Goal: Transaction & Acquisition: Obtain resource

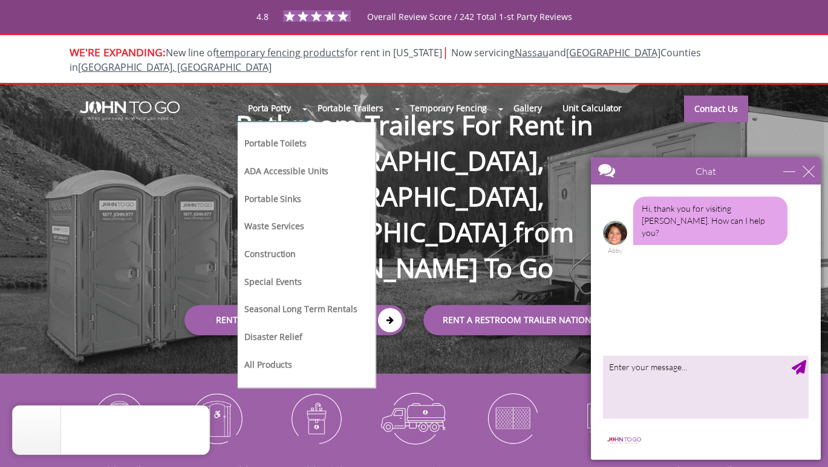
click at [271, 136] on link "Portable Toilets" at bounding box center [275, 142] width 64 height 13
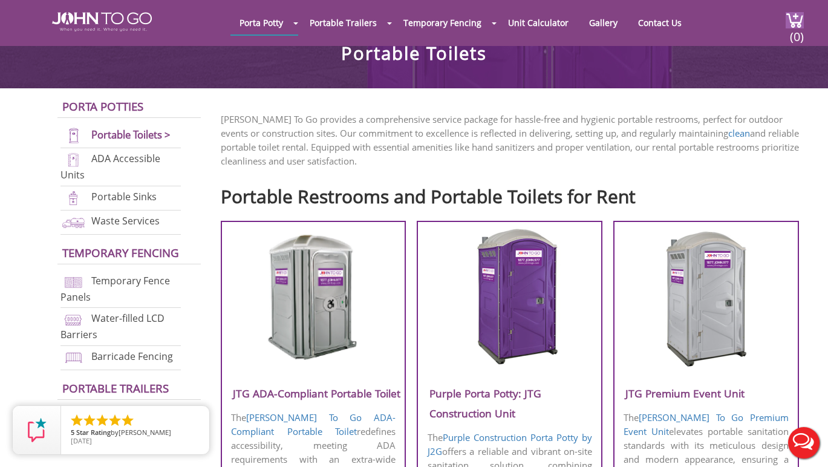
scroll to position [324, 0]
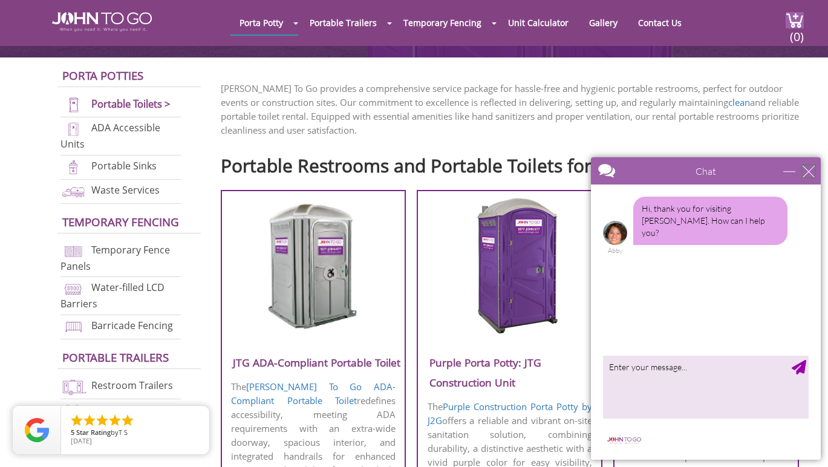
click at [804, 168] on div "close" at bounding box center [809, 171] width 12 height 12
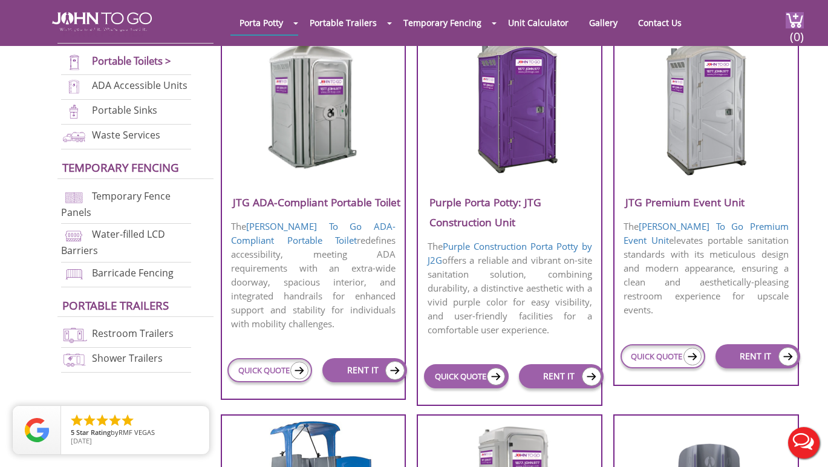
scroll to position [467, 0]
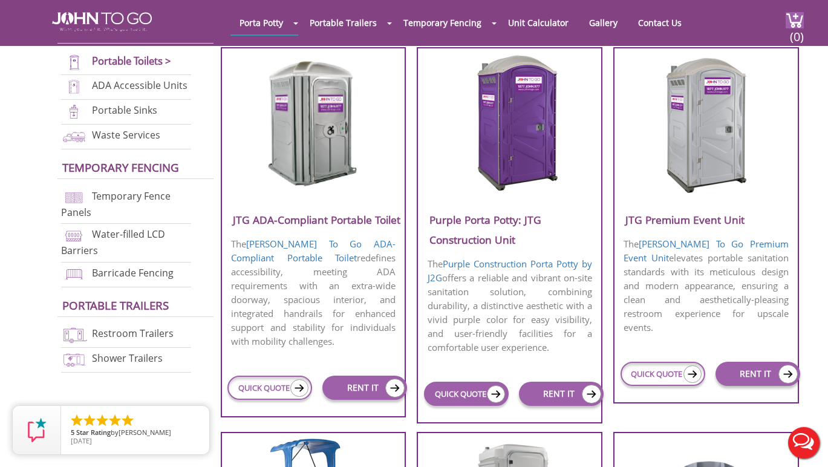
click at [454, 394] on link "QUICK QUOTE" at bounding box center [466, 394] width 85 height 24
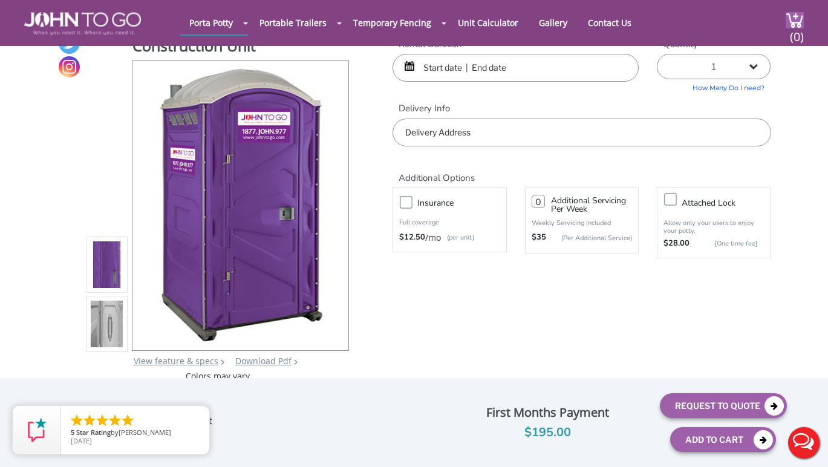
scroll to position [47, 0]
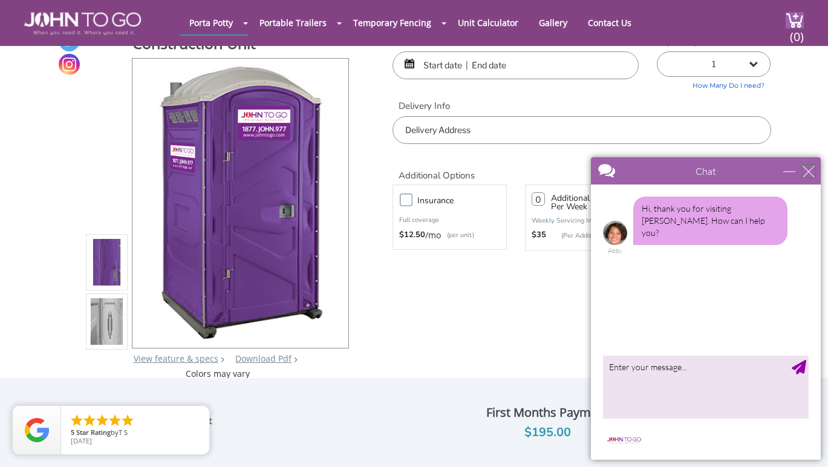
click at [813, 174] on div "close" at bounding box center [809, 171] width 12 height 12
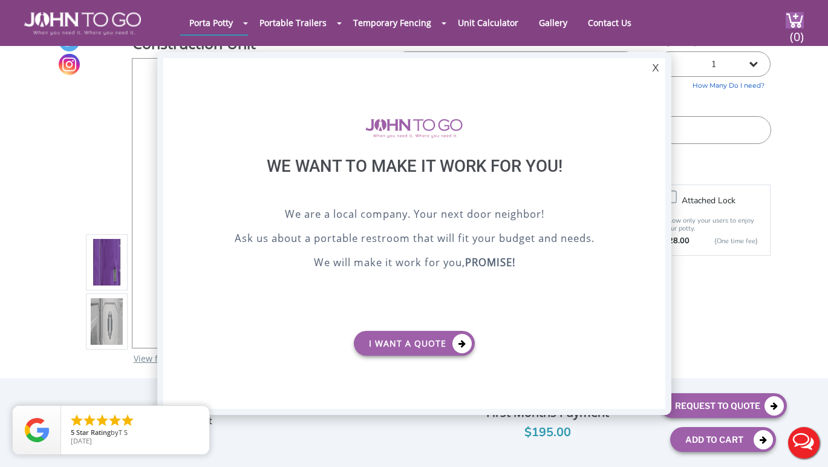
scroll to position [0, 0]
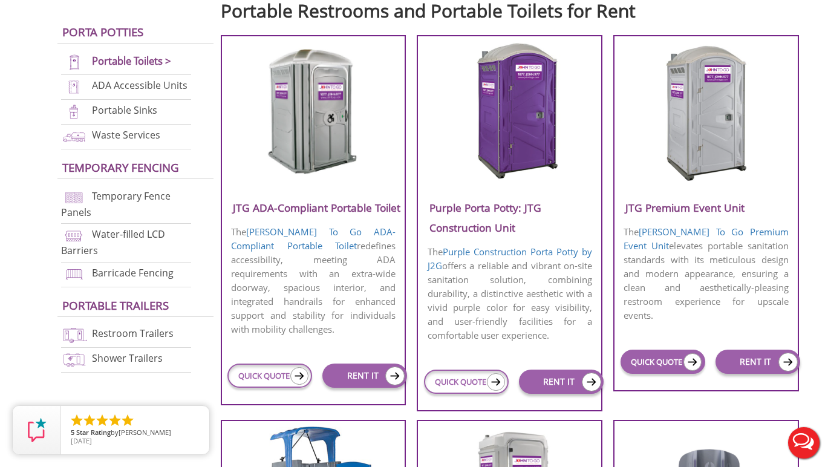
click at [658, 357] on link "QUICK QUOTE" at bounding box center [663, 362] width 85 height 24
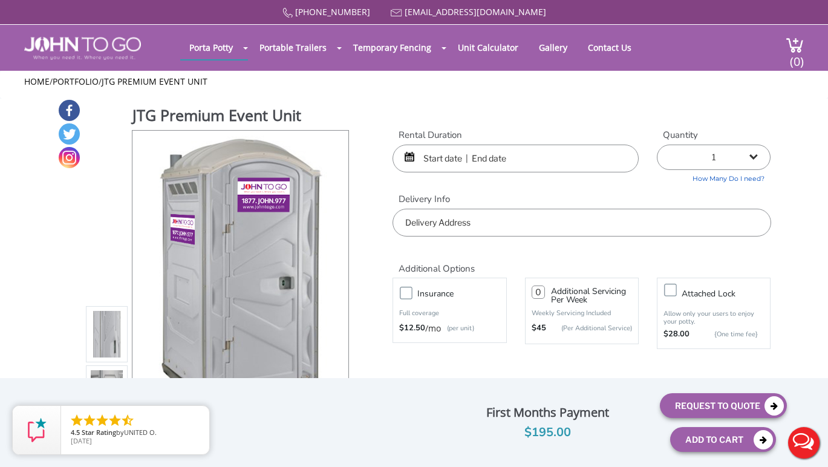
click at [502, 93] on div "Home / Portfolio / JTG Premium Event Unit" at bounding box center [414, 85] width 828 height 28
click at [91, 55] on img at bounding box center [82, 48] width 117 height 23
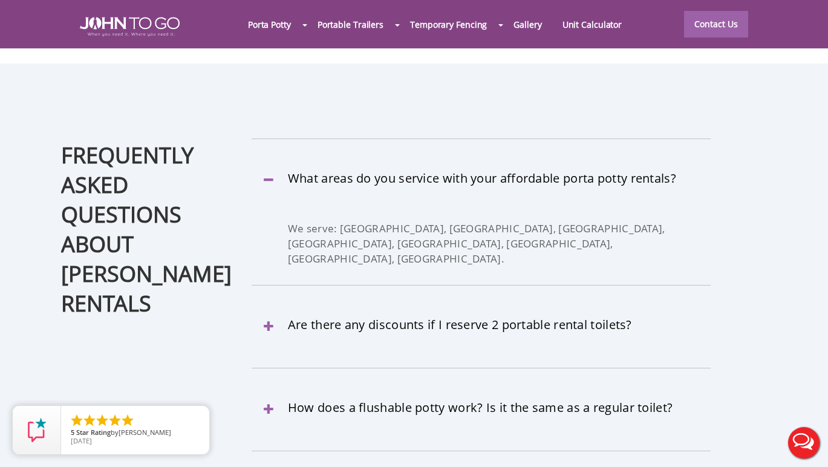
scroll to position [3482, 0]
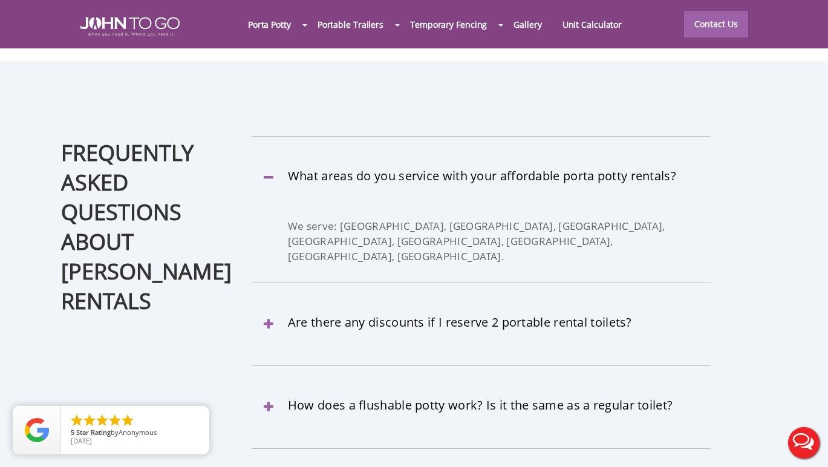
click at [530, 316] on link "Are there any discounts if I reserve 2 portable rental toilets?" at bounding box center [481, 322] width 459 height 13
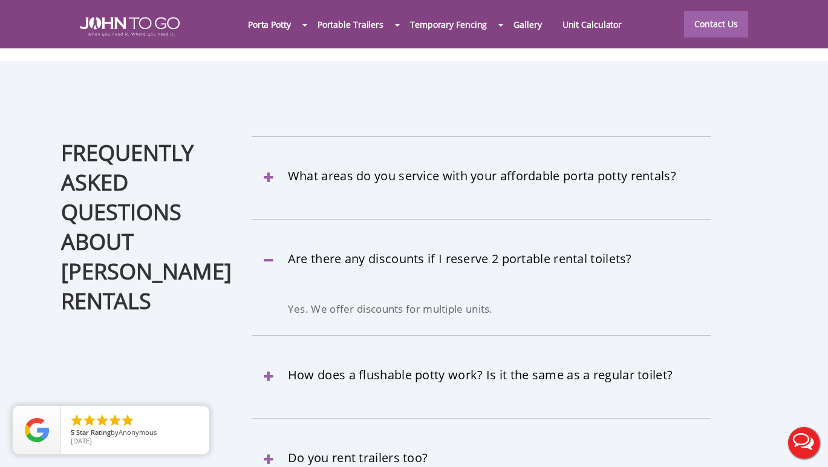
click at [530, 238] on div "Are there any discounts if I reserve 2 portable rental toilets?" at bounding box center [481, 270] width 459 height 64
click at [262, 252] on link "Are there any discounts if I reserve 2 portable rental toilets?" at bounding box center [481, 258] width 459 height 13
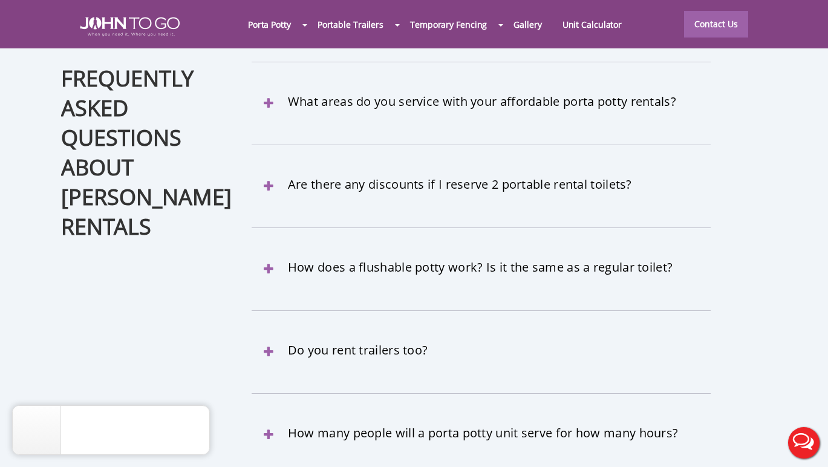
scroll to position [3607, 0]
